Goal: Check status: Check status

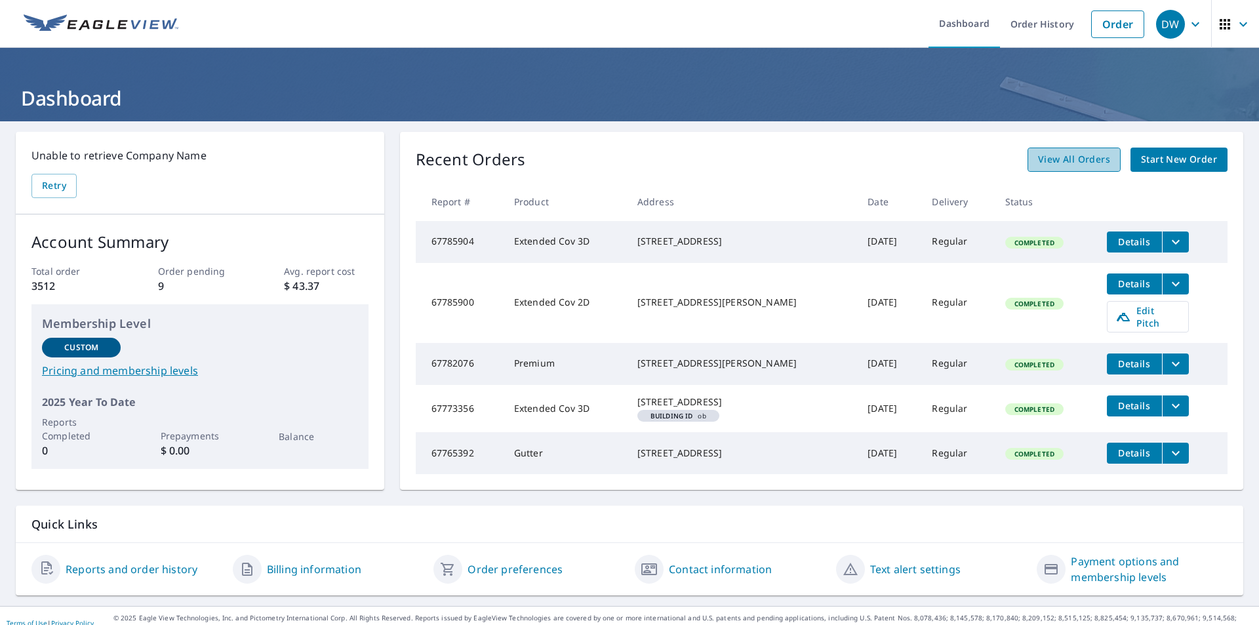
click at [1075, 159] on span "View All Orders" at bounding box center [1074, 159] width 72 height 16
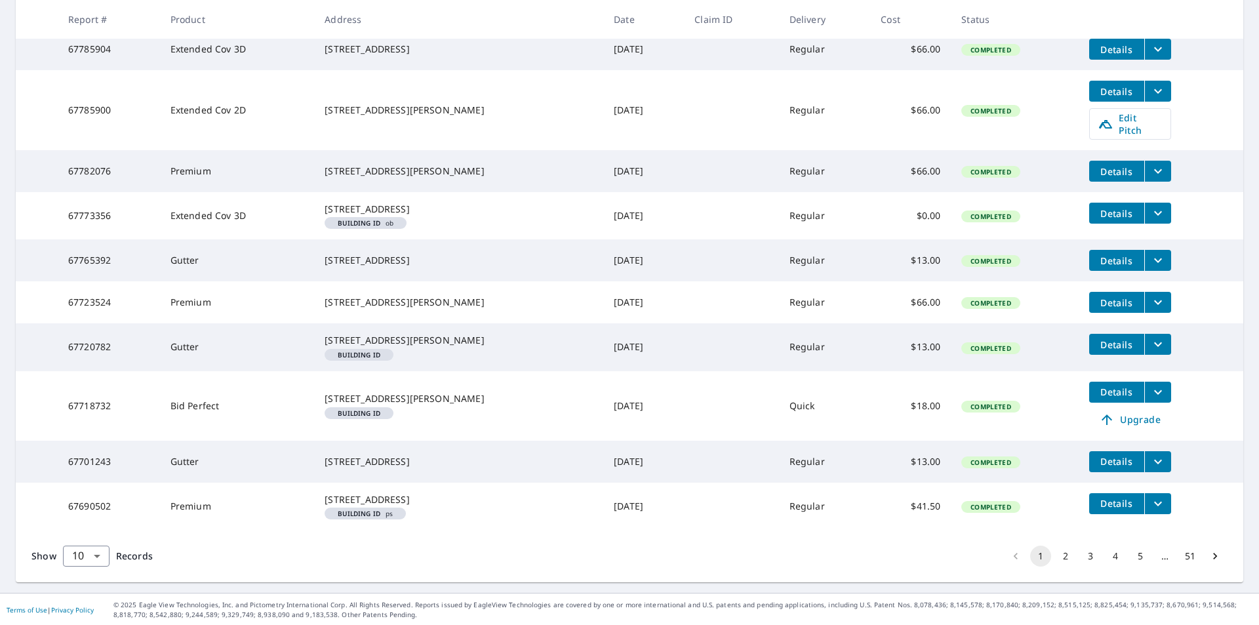
scroll to position [320, 0]
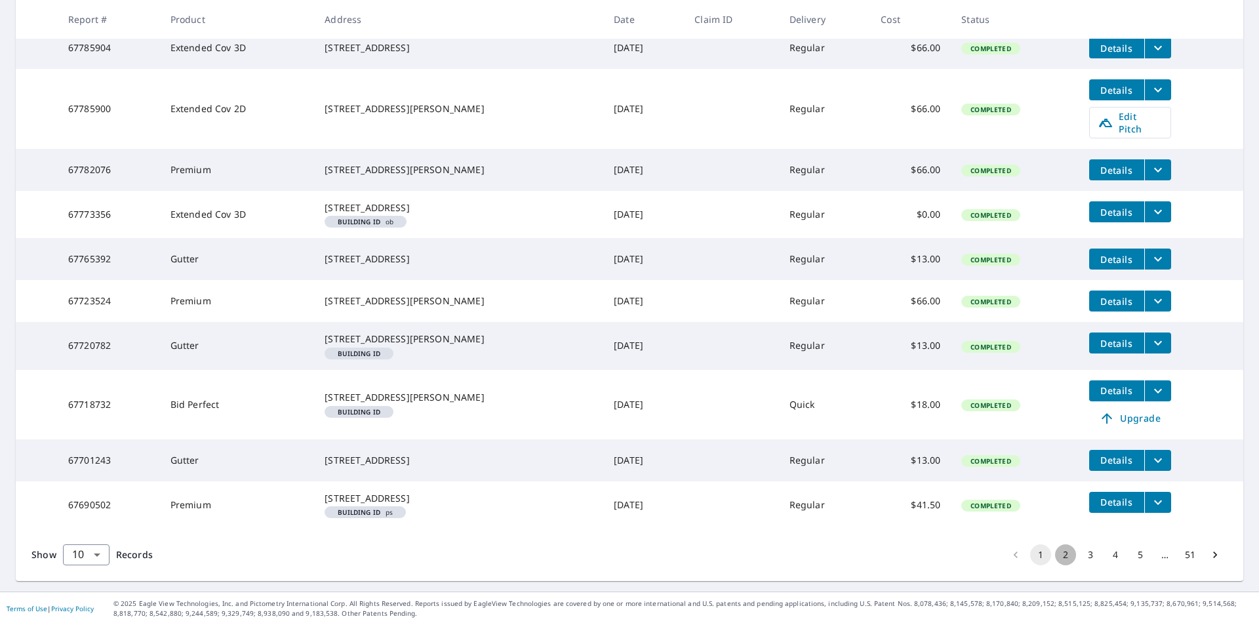
click at [1058, 549] on button "2" at bounding box center [1065, 554] width 21 height 21
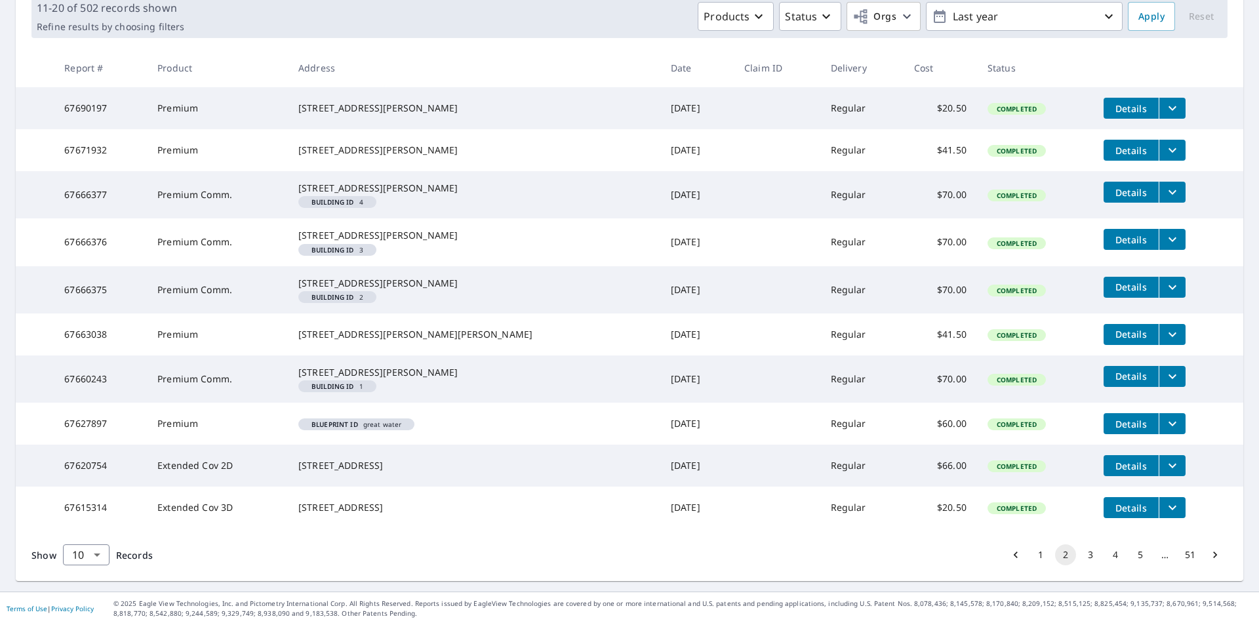
scroll to position [282, 0]
click at [1080, 549] on button "3" at bounding box center [1090, 554] width 21 height 21
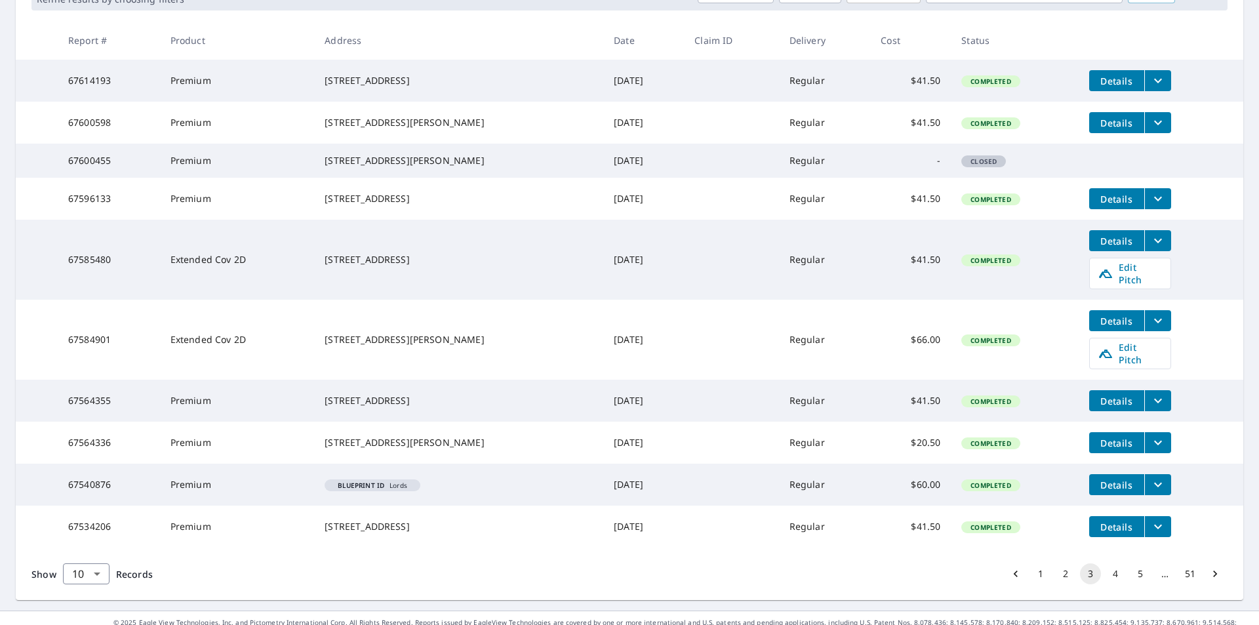
scroll to position [267, 0]
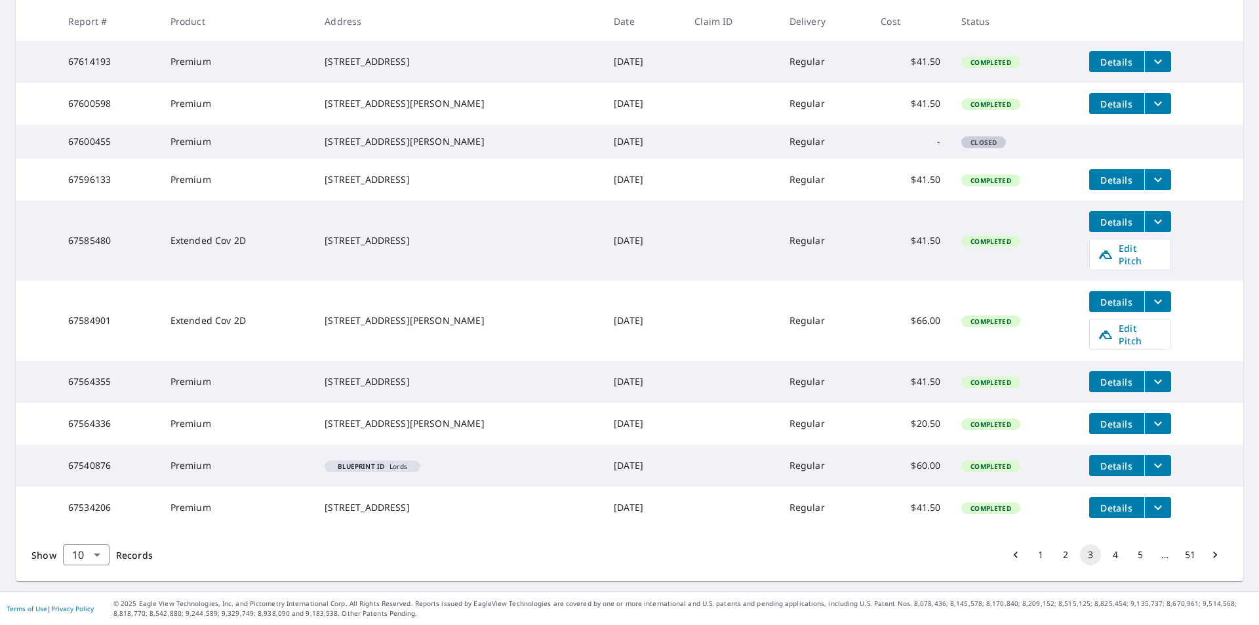
click at [1154, 473] on icon "filesDropdownBtn-67540876" at bounding box center [1158, 466] width 16 height 16
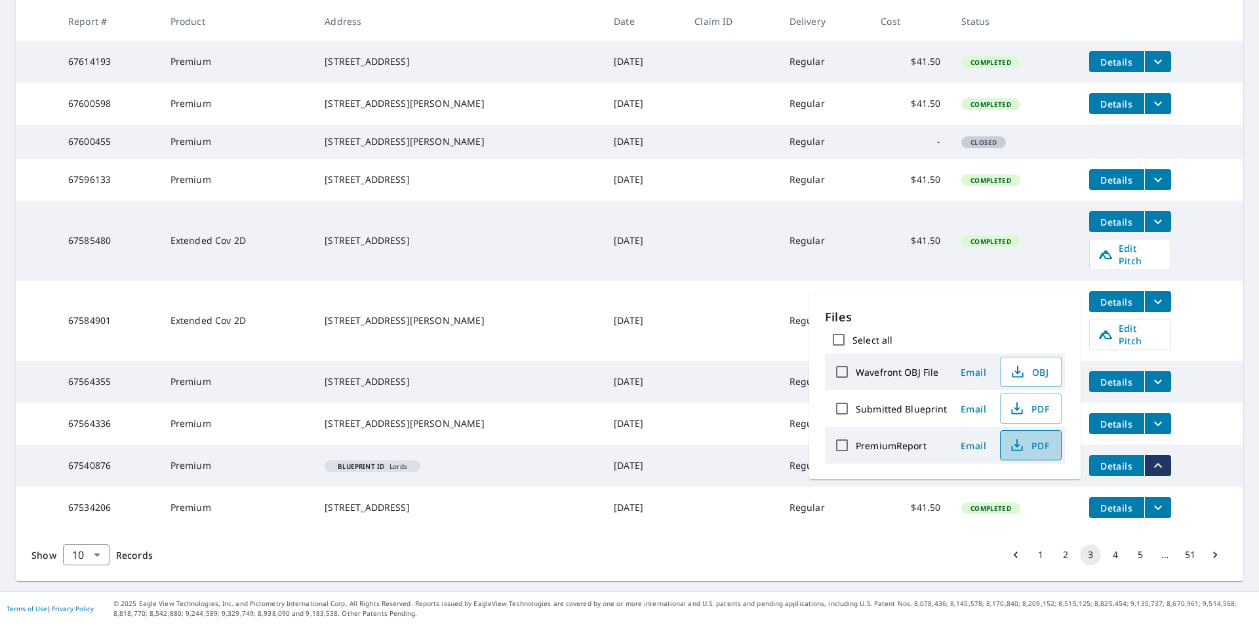
click at [1018, 448] on icon "button" at bounding box center [1017, 445] width 16 height 16
